Goal: Find specific page/section: Find specific page/section

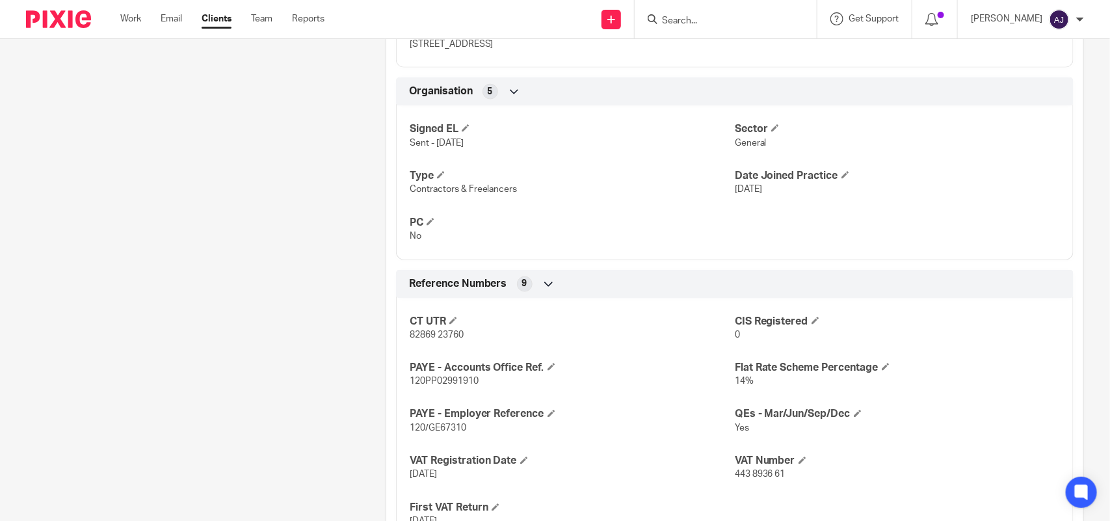
scroll to position [722, 0]
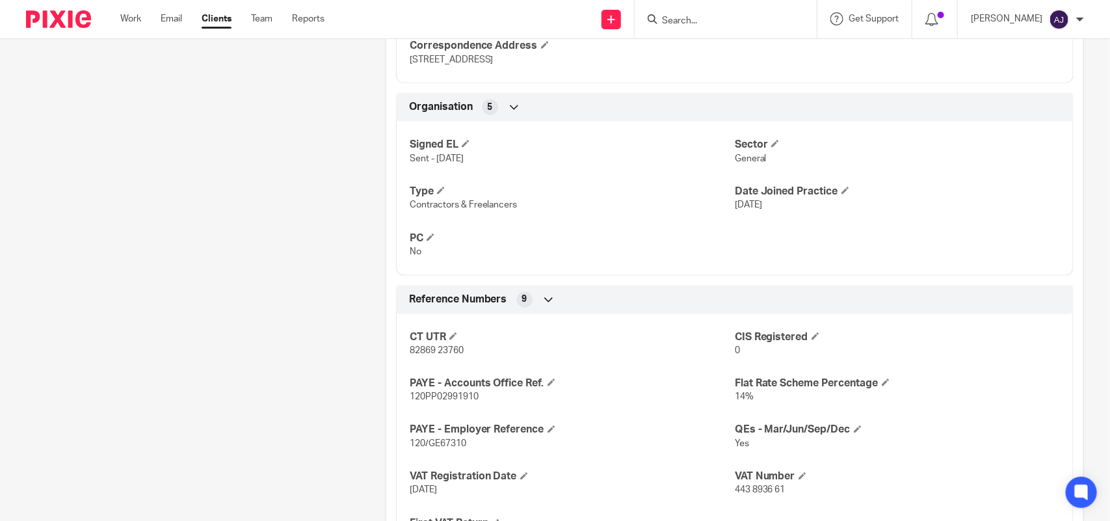
drag, startPoint x: 763, startPoint y: 16, endPoint x: 756, endPoint y: 17, distance: 7.2
click at [762, 16] on input "Search" at bounding box center [719, 22] width 117 height 12
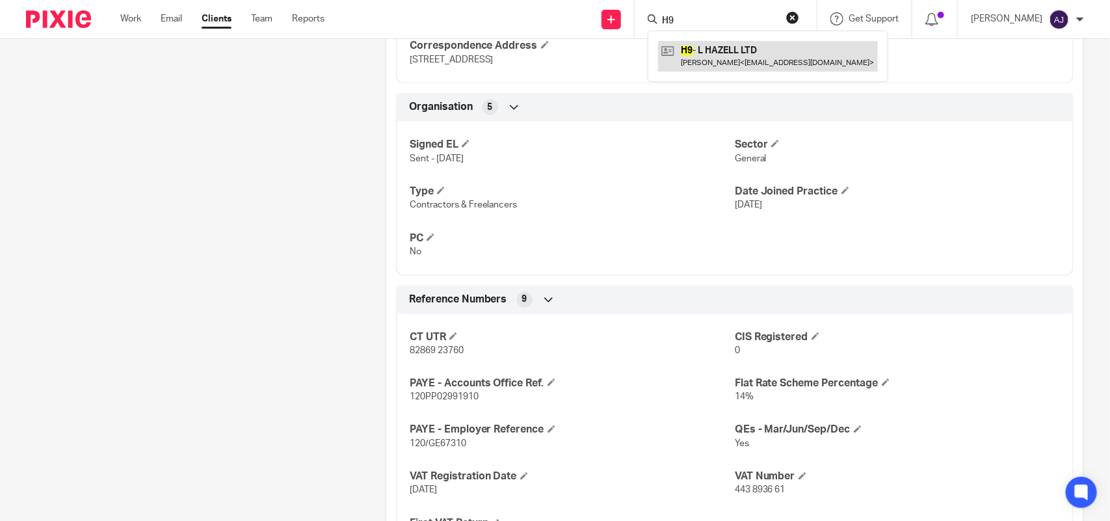
type input "H9"
click at [799, 54] on link at bounding box center [768, 56] width 220 height 30
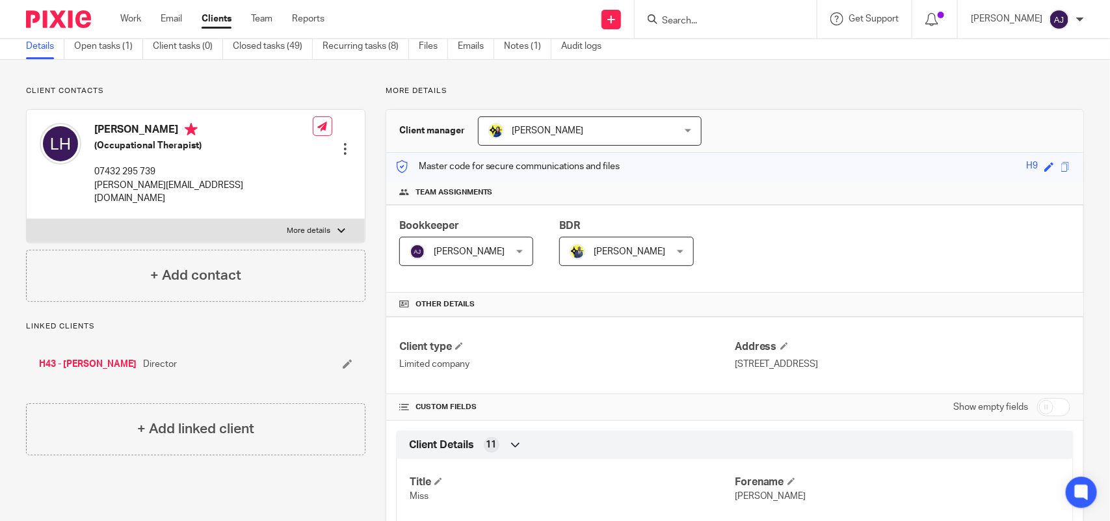
scroll to position [81, 0]
